Goal: Task Accomplishment & Management: Manage account settings

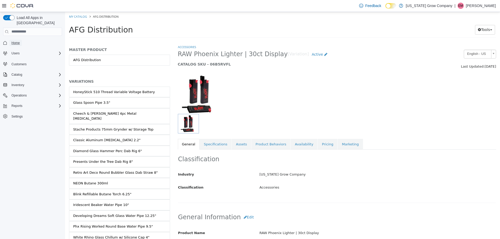
click at [12, 41] on span "Home" at bounding box center [15, 43] width 8 height 4
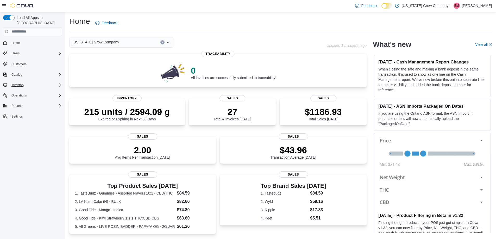
click at [57, 83] on div "Inventory" at bounding box center [35, 85] width 53 height 6
click at [21, 112] on span "Manifests" at bounding box center [15, 114] width 13 height 4
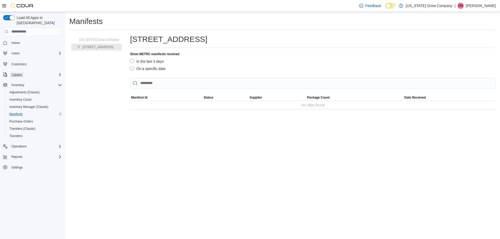
click at [21, 73] on span "Catalog" at bounding box center [16, 75] width 11 height 4
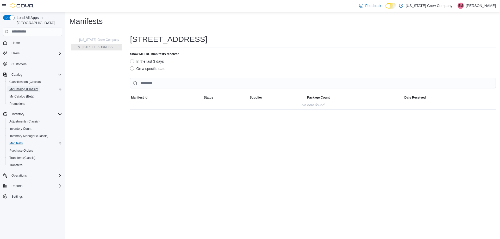
click at [25, 87] on span "My Catalog (Classic)" at bounding box center [23, 89] width 29 height 4
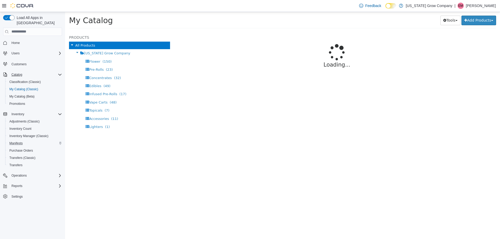
select select "**********"
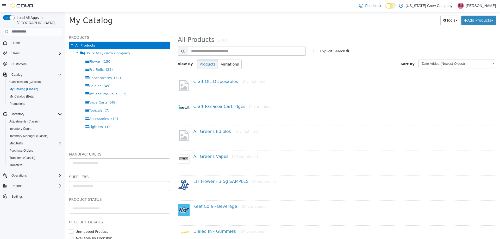
click at [369, 38] on h2 "All Products (340)" at bounding box center [337, 40] width 326 height 8
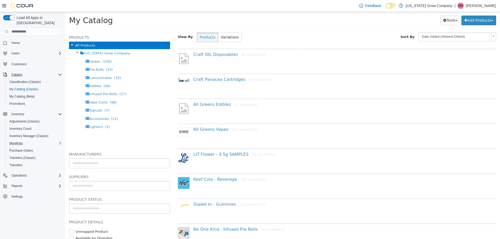
scroll to position [52, 0]
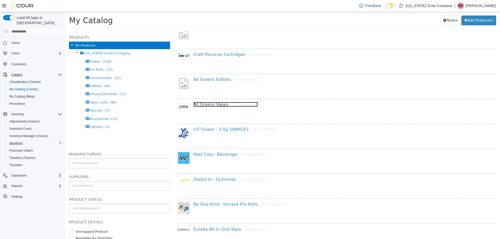
click at [212, 105] on link "All Greens Vapes [20 variations]" at bounding box center [225, 104] width 65 height 5
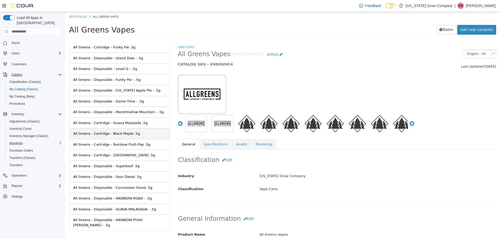
scroll to position [78, 0]
click at [130, 147] on link "All Greens - Cartridge - Rainbow Push Pop .5g" at bounding box center [119, 143] width 101 height 11
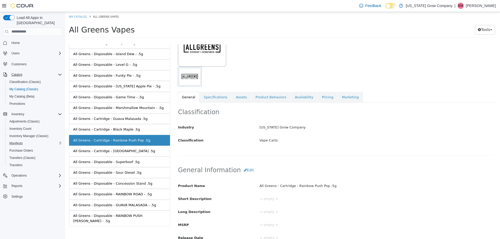
scroll to position [78, 0]
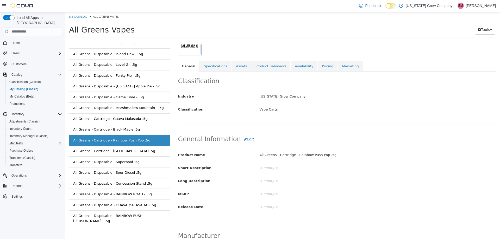
click at [293, 68] on link "Availability" at bounding box center [304, 66] width 27 height 11
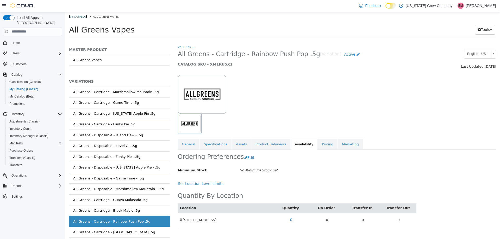
click at [85, 17] on link "My Catalog" at bounding box center [78, 16] width 18 height 4
select select "**********"
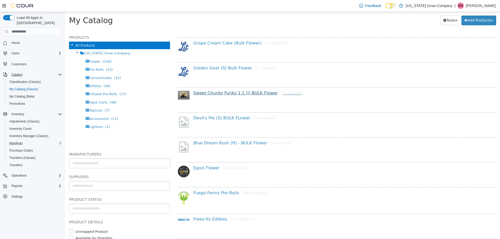
scroll to position [258, 0]
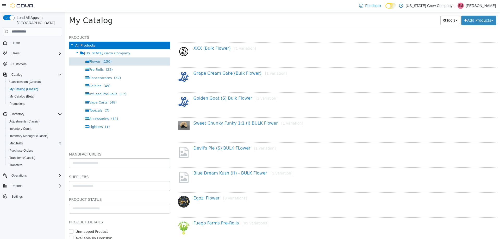
click at [140, 62] on div "Flower (150)" at bounding box center [119, 61] width 101 height 8
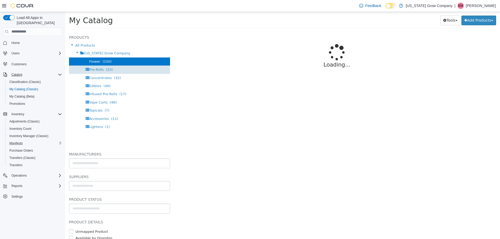
select select "**********"
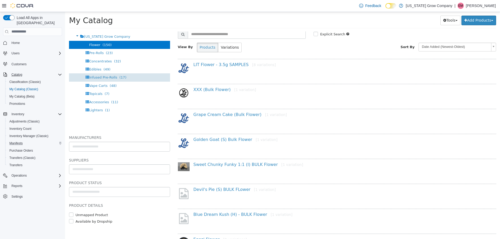
scroll to position [26, 0]
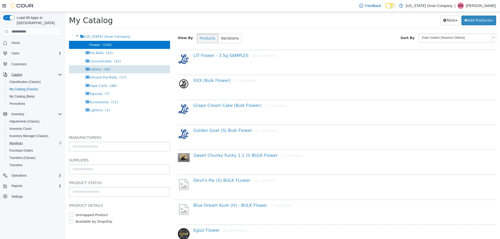
click at [115, 65] on div "Edibles (49)" at bounding box center [119, 69] width 101 height 8
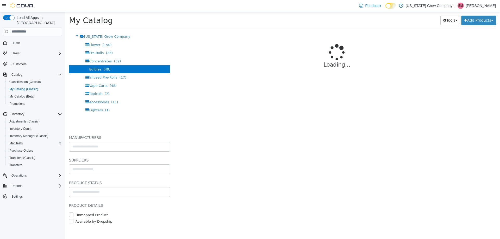
select select "**********"
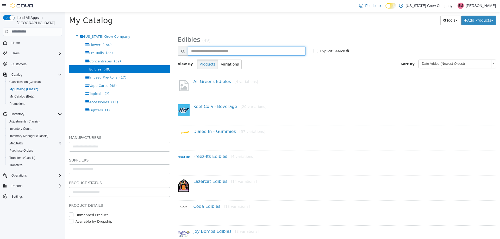
click at [210, 47] on input "text" at bounding box center [247, 50] width 118 height 9
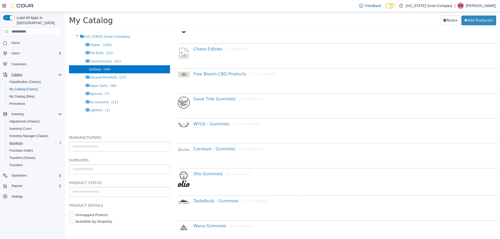
scroll to position [260, 0]
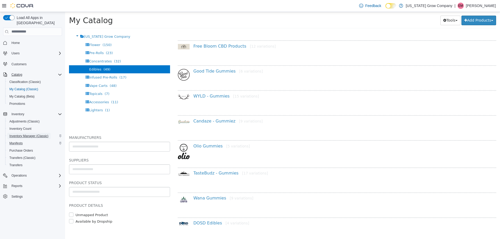
click at [36, 134] on span "Inventory Manager (Classic)" at bounding box center [28, 136] width 39 height 4
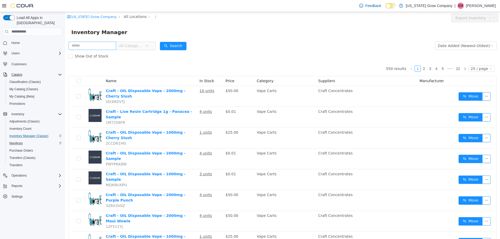
click at [109, 46] on input "text" at bounding box center [92, 45] width 48 height 8
click at [279, 53] on div "Show Out of Stock" at bounding box center [282, 56] width 428 height 10
click at [96, 43] on input "text" at bounding box center [92, 45] width 48 height 8
click at [275, 37] on div "Inventory Manager" at bounding box center [282, 32] width 435 height 17
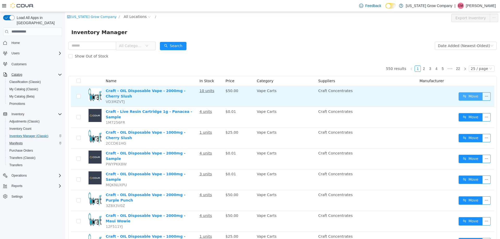
click at [469, 97] on button "Move" at bounding box center [470, 96] width 24 height 8
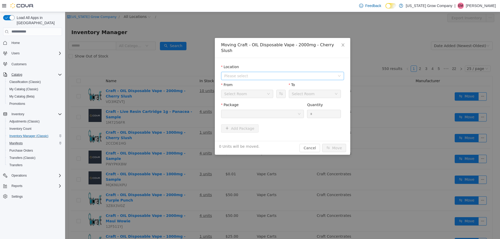
click at [264, 73] on span "Please select" at bounding box center [280, 76] width 113 height 8
click at [270, 87] on span "[STREET_ADDRESS]" at bounding box center [288, 88] width 110 height 7
click at [258, 91] on div "Safe Room" at bounding box center [245, 94] width 42 height 8
click at [235, 117] on li "Safe Room" at bounding box center [247, 115] width 52 height 8
click at [267, 90] on div "Safe Room" at bounding box center [247, 94] width 52 height 8
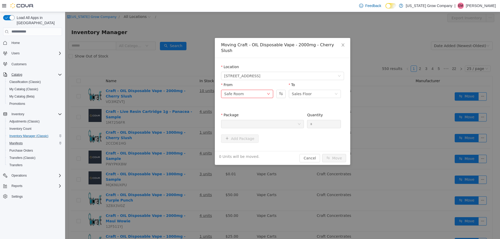
click at [289, 97] on form "Location [STREET_ADDRESS] From Safe Room There is no inventory in this room. To…" at bounding box center [282, 104] width 123 height 81
click at [344, 46] on icon "icon: close" at bounding box center [343, 45] width 4 height 4
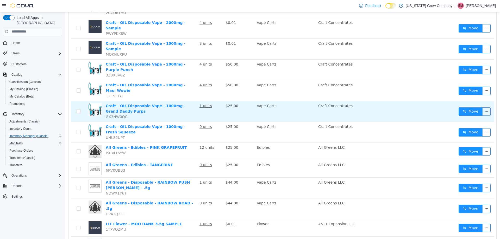
scroll to position [130, 0]
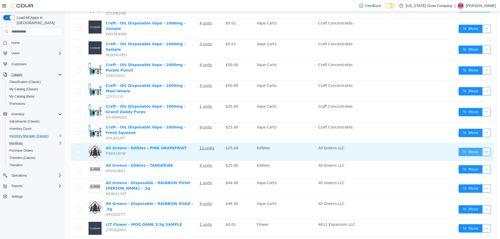
click at [462, 148] on button "Move" at bounding box center [470, 152] width 24 height 8
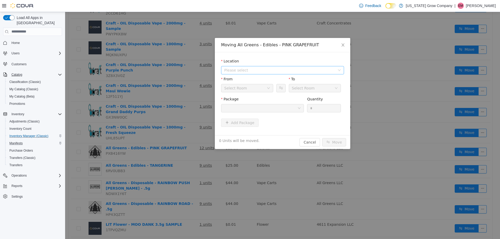
click at [275, 73] on span "Please select" at bounding box center [280, 70] width 113 height 8
click at [269, 90] on span "[STREET_ADDRESS]" at bounding box center [288, 88] width 110 height 7
click at [279, 87] on button "Swap" at bounding box center [280, 88] width 9 height 8
click at [280, 89] on button "Swap" at bounding box center [280, 88] width 9 height 8
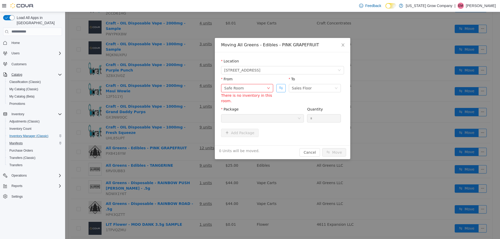
click at [281, 89] on button "Swap" at bounding box center [280, 88] width 9 height 8
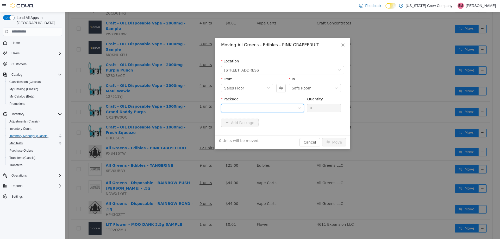
click at [279, 105] on div at bounding box center [260, 108] width 73 height 8
click at [262, 134] on li "1A4000B00022A4D000001857 Quantity : 12 Units" at bounding box center [262, 130] width 83 height 14
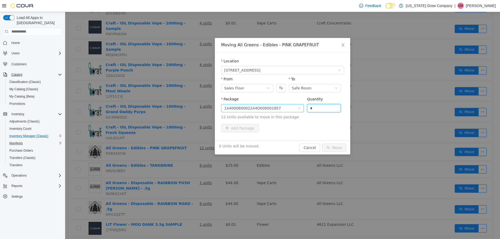
drag, startPoint x: 318, startPoint y: 109, endPoint x: 267, endPoint y: 106, distance: 51.1
click at [267, 106] on span "Package 1A4000B00022A4D000001857 Quantity * 12 Units available to move in this …" at bounding box center [282, 108] width 123 height 23
click at [341, 44] on icon "icon: close" at bounding box center [343, 45] width 4 height 4
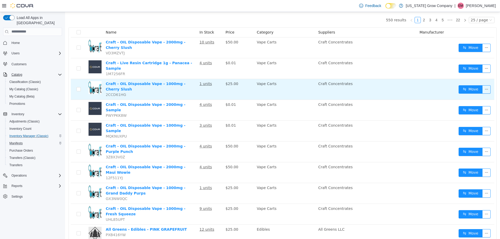
scroll to position [0, 0]
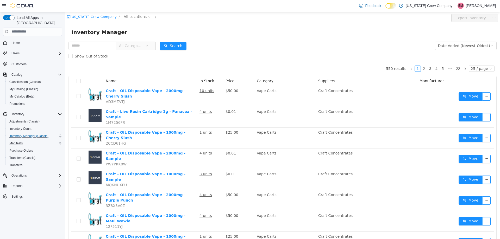
click at [326, 53] on div "Show Out of Stock" at bounding box center [282, 56] width 428 height 10
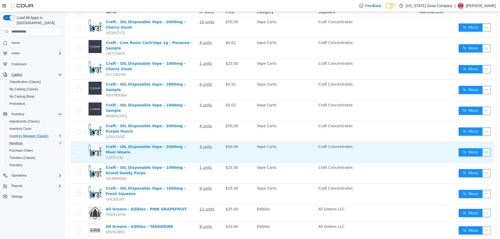
scroll to position [78, 0]
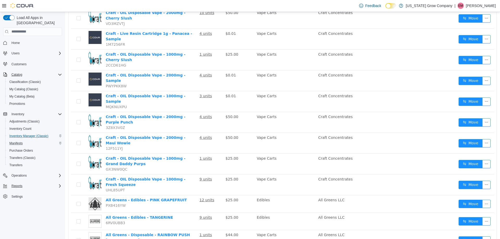
click at [58, 184] on icon "Complex example" at bounding box center [60, 186] width 4 height 4
click at [17, 213] on span "Reports" at bounding box center [14, 215] width 11 height 4
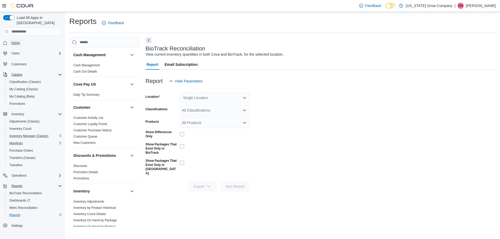
click at [16, 41] on span "Home" at bounding box center [15, 43] width 8 height 4
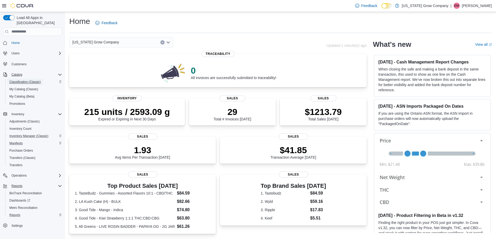
click at [33, 80] on span "Classification (Classic)" at bounding box center [25, 82] width 32 height 4
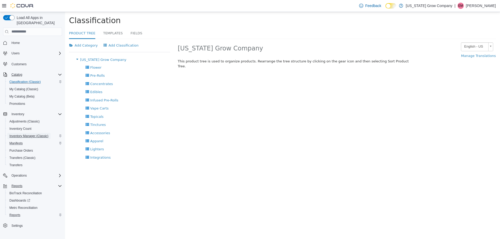
click at [30, 133] on span "Inventory Manager (Classic)" at bounding box center [28, 136] width 39 height 6
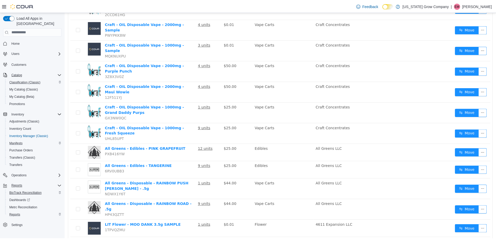
scroll to position [130, 0]
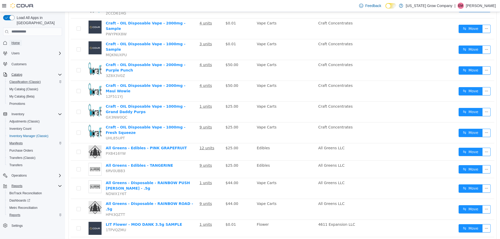
click at [16, 40] on span "Home" at bounding box center [15, 43] width 8 height 6
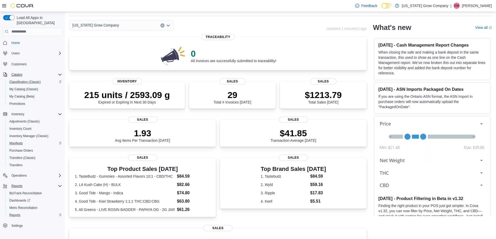
scroll to position [26, 0]
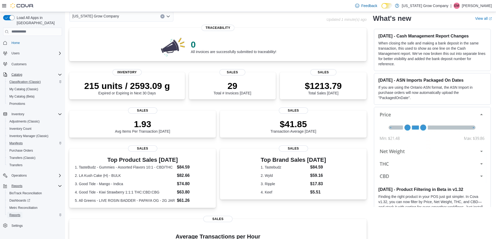
click at [19, 213] on span "Reports" at bounding box center [14, 215] width 11 height 4
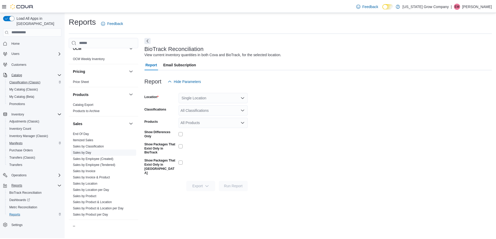
scroll to position [264, 0]
click at [86, 135] on link "End Of Day" at bounding box center [81, 135] width 16 height 4
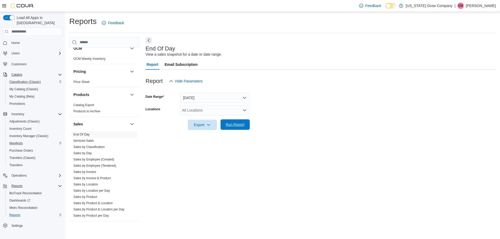
click at [235, 124] on span "Run Report" at bounding box center [235, 124] width 19 height 5
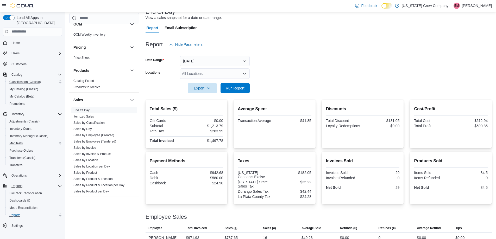
scroll to position [66, 0]
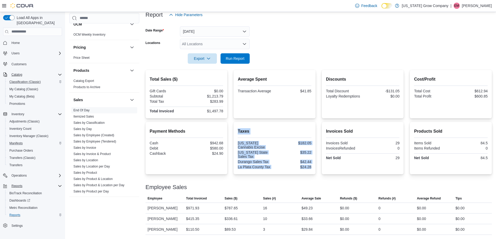
drag, startPoint x: 239, startPoint y: 134, endPoint x: 312, endPoint y: 172, distance: 82.2
click at [310, 172] on div "Taxes [US_STATE] Cannabis Excise $182.05 [US_STATE] State Sales Tax $35.22 Dura…" at bounding box center [275, 148] width 82 height 52
click at [325, 177] on div "Total Sales ($) Gift Cards $0.00 Subtotal $1,213.79 Total Tax $283.99 Total Inv…" at bounding box center [319, 152] width 346 height 165
drag, startPoint x: 316, startPoint y: 167, endPoint x: 258, endPoint y: 139, distance: 64.3
click at [258, 139] on div "Taxes [US_STATE] Cannabis Excise $182.05 [US_STATE] State Sales Tax $35.22 Dura…" at bounding box center [275, 148] width 82 height 52
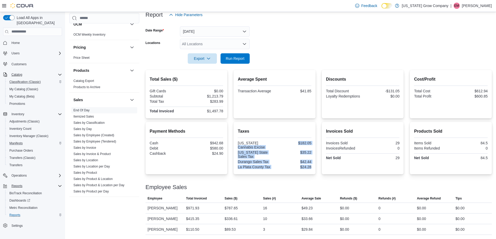
click at [292, 159] on div at bounding box center [275, 159] width 74 height 1
drag, startPoint x: 313, startPoint y: 168, endPoint x: 239, endPoint y: 140, distance: 79.5
click at [239, 140] on div "Taxes [US_STATE] Cannabis Excise $182.05 [US_STATE] State Sales Tax $35.22 Dura…" at bounding box center [275, 148] width 82 height 52
click at [289, 143] on div "$182.05" at bounding box center [294, 143] width 36 height 4
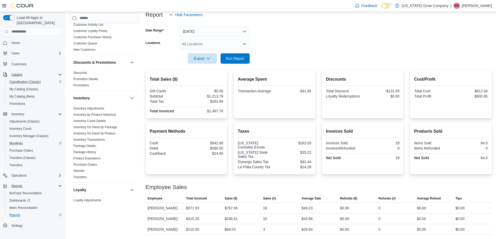
scroll to position [78, 0]
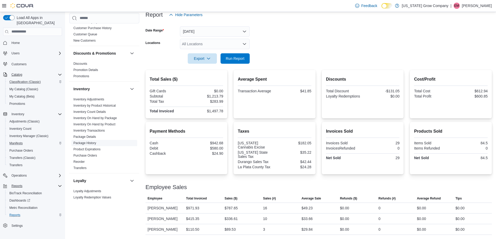
click at [92, 143] on link "Package History" at bounding box center [84, 143] width 23 height 4
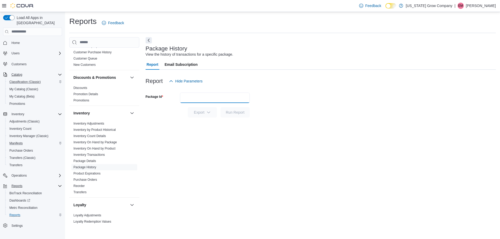
click at [222, 96] on input "Package Id" at bounding box center [215, 98] width 70 height 10
click at [324, 97] on form "Package Id Export Run Report" at bounding box center [321, 101] width 350 height 31
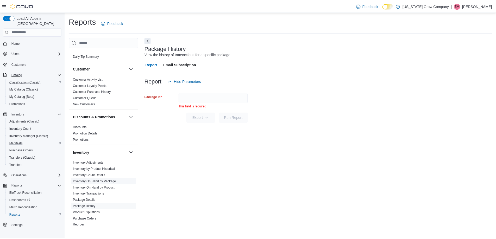
scroll to position [78, 0]
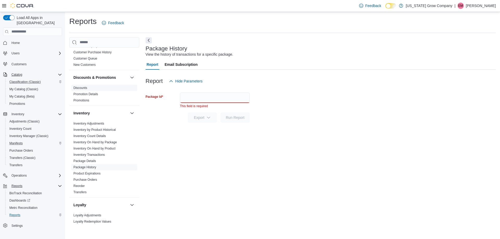
click at [83, 88] on link "Discounts" at bounding box center [80, 88] width 14 height 4
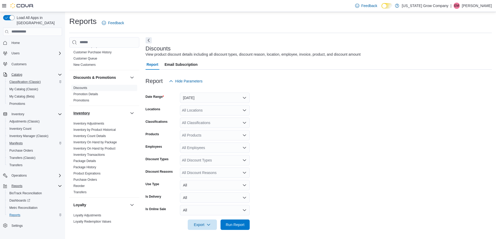
scroll to position [1, 0]
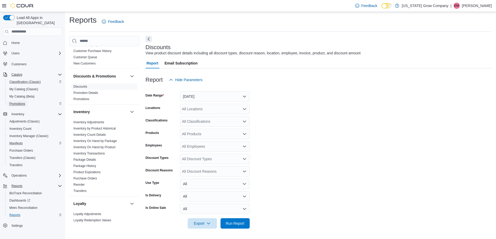
click at [24, 102] on span "Promotions" at bounding box center [17, 104] width 16 height 4
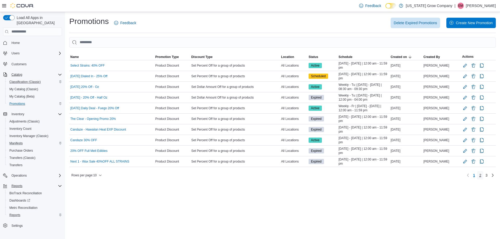
click at [483, 176] on link "2" at bounding box center [480, 175] width 6 height 8
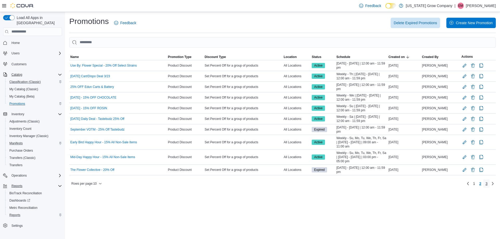
click at [484, 185] on link "3" at bounding box center [486, 184] width 6 height 8
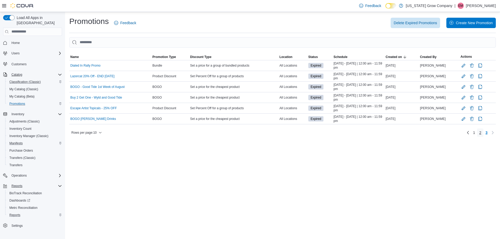
click at [480, 135] on span "2" at bounding box center [480, 132] width 2 height 5
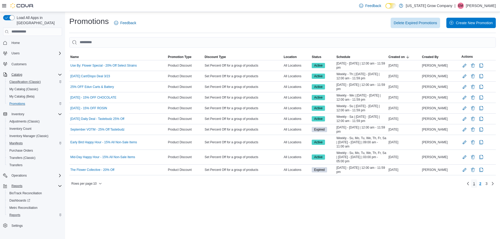
click at [475, 184] on span "1" at bounding box center [474, 183] width 2 height 5
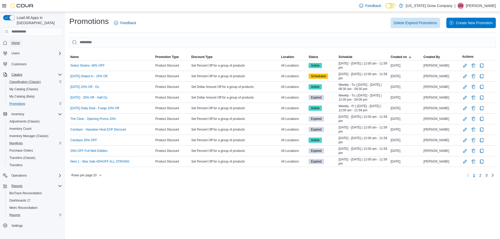
click at [17, 41] on span "Home" at bounding box center [15, 43] width 8 height 4
